Goal: Information Seeking & Learning: Learn about a topic

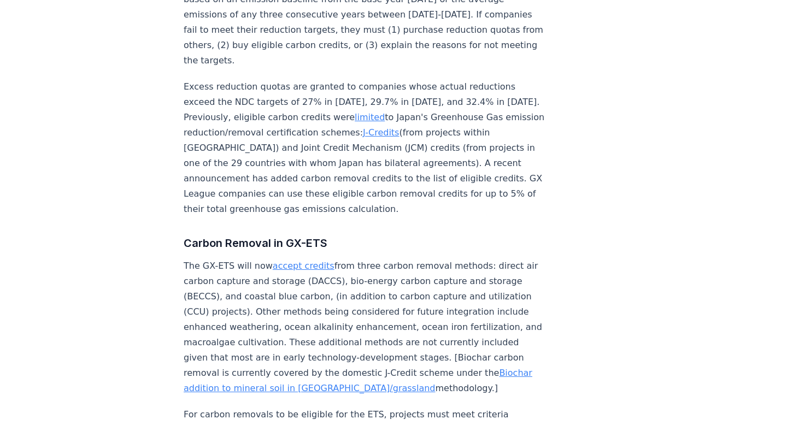
scroll to position [1408, 0]
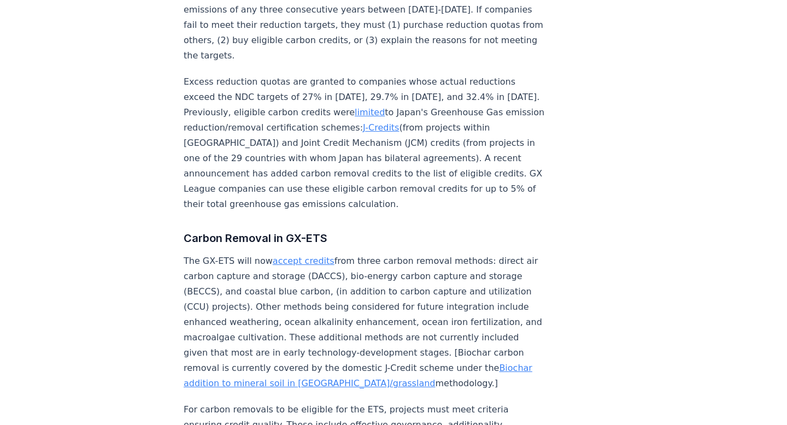
click at [317, 256] on link "accept credits" at bounding box center [304, 261] width 62 height 10
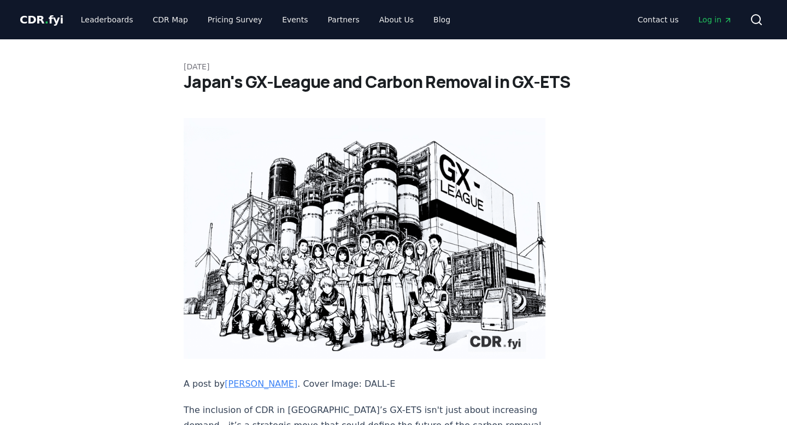
scroll to position [1408, 0]
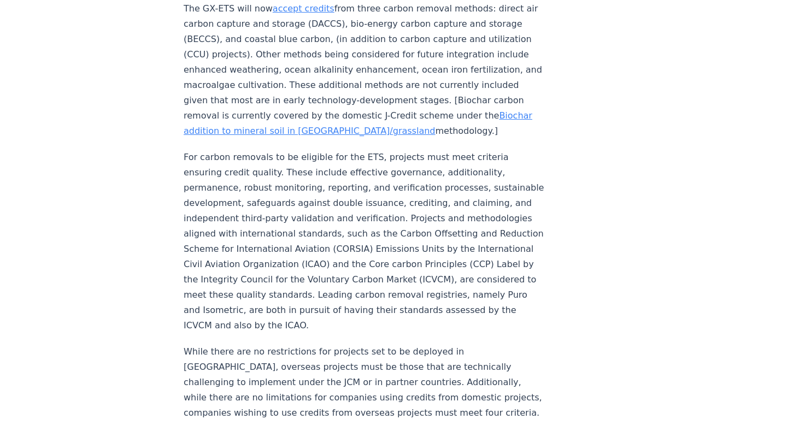
scroll to position [1646, 0]
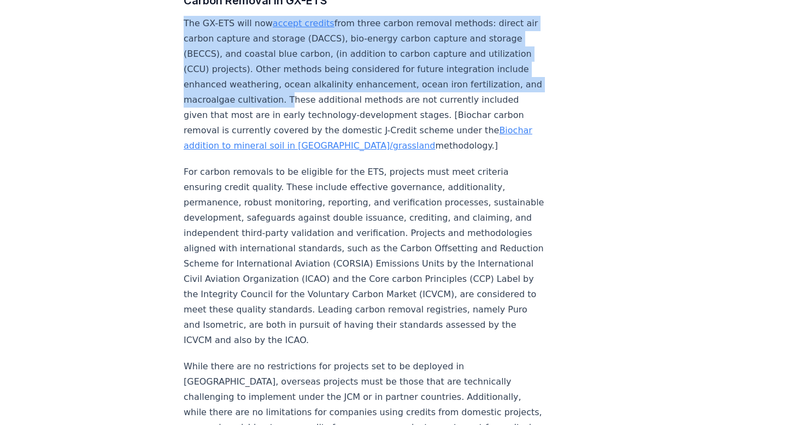
drag, startPoint x: 179, startPoint y: 96, endPoint x: 482, endPoint y: 156, distance: 309.2
copy p "The GX-ETS will now accept credits from three carbon removal methods: direct ai…"
